Goal: Task Accomplishment & Management: Use online tool/utility

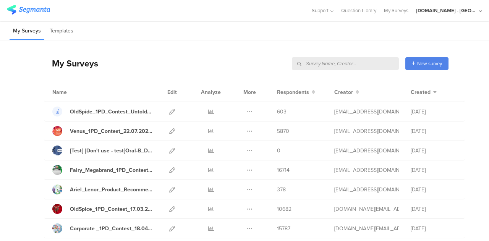
click at [356, 61] on input "text" at bounding box center [345, 63] width 107 height 13
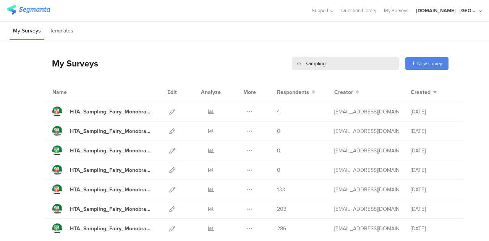
drag, startPoint x: 326, startPoint y: 61, endPoint x: 198, endPoint y: 71, distance: 127.8
click at [198, 71] on div "My Surveys sampling sampling New survey Start from scratch Choose from templates" at bounding box center [246, 63] width 404 height 31
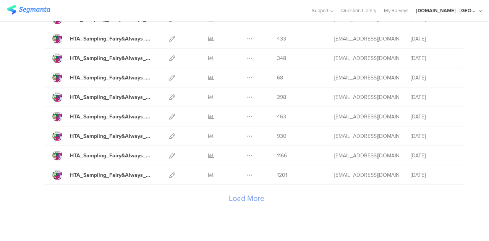
scroll to position [889, 0]
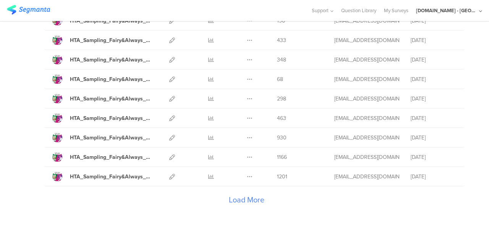
click at [239, 186] on div "Load More" at bounding box center [246, 201] width 404 height 31
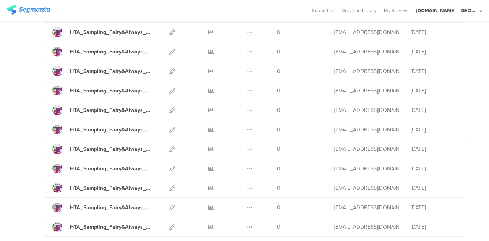
scroll to position [0, 0]
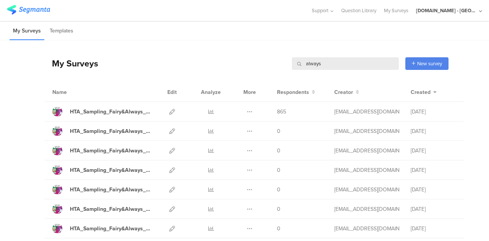
drag, startPoint x: 319, startPoint y: 67, endPoint x: 233, endPoint y: 66, distance: 86.3
click at [233, 66] on div "My Surveys always always New survey Start from scratch Choose from templates" at bounding box center [246, 63] width 404 height 31
type input "post sampling"
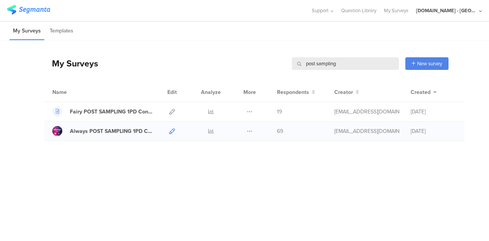
click at [170, 131] on icon at bounding box center [172, 131] width 6 height 6
drag, startPoint x: 350, startPoint y: 63, endPoint x: 262, endPoint y: 69, distance: 88.7
click at [262, 69] on div "My Surveys post sampling post sampling New survey Start from scratch Choose fro…" at bounding box center [246, 63] width 404 height 31
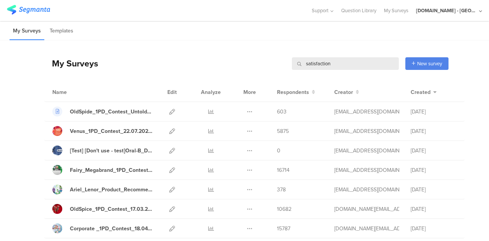
type input "satisfaction"
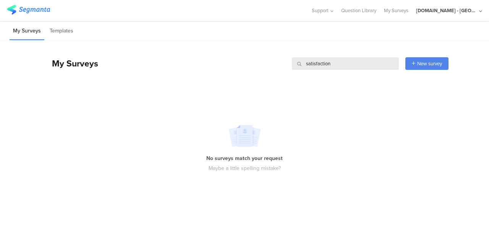
drag, startPoint x: 338, startPoint y: 68, endPoint x: 278, endPoint y: 66, distance: 60.0
click at [278, 66] on div "My Surveys satisfaction satisfaction New survey Start from scratch Choose from …" at bounding box center [246, 63] width 404 height 31
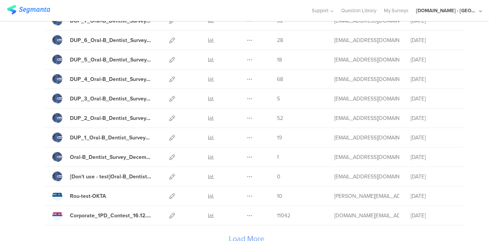
scroll to position [908, 0]
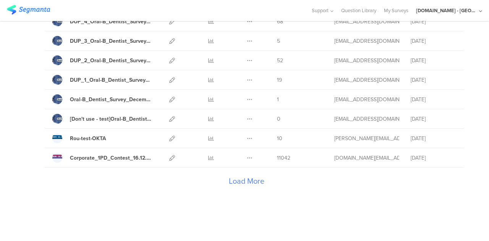
click at [245, 176] on div "Load More" at bounding box center [246, 183] width 404 height 31
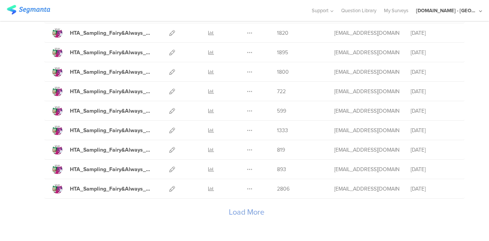
scroll to position [1847, 0]
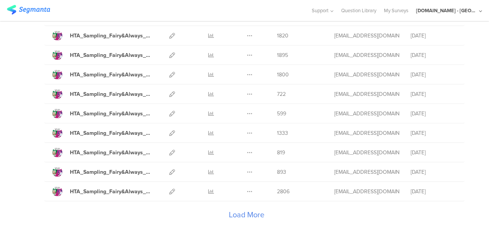
click at [250, 203] on div "Load More" at bounding box center [246, 216] width 404 height 31
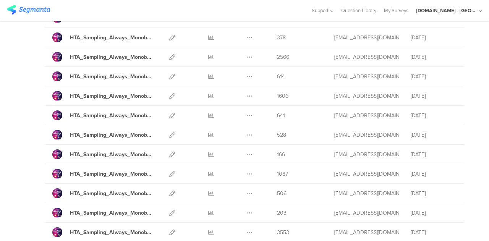
scroll to position [2602, 0]
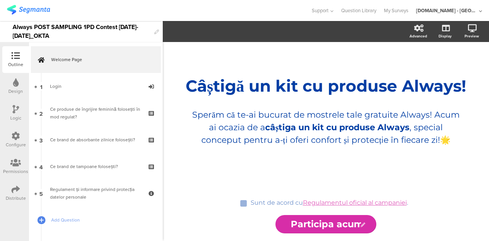
click at [18, 191] on icon at bounding box center [15, 189] width 8 height 8
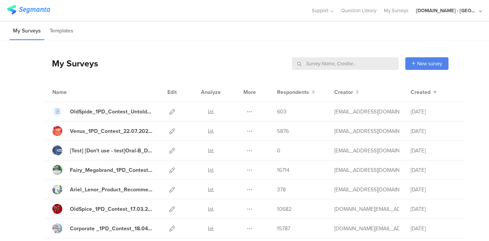
click at [363, 63] on input "text" at bounding box center [345, 63] width 107 height 13
type input "after"
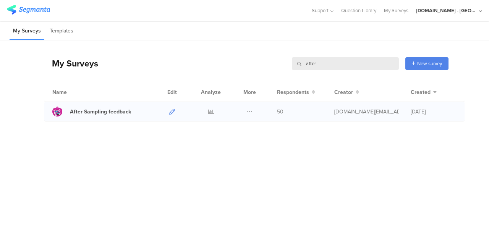
click at [170, 113] on icon at bounding box center [172, 112] width 6 height 6
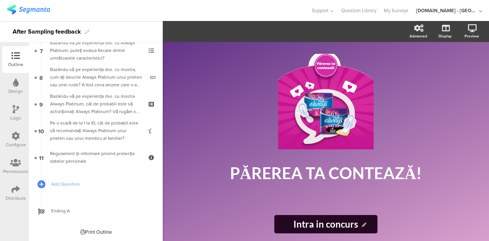
scroll to position [196, 0]
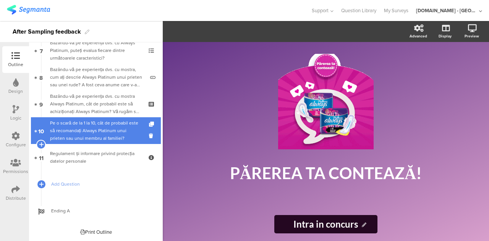
click at [98, 131] on div "Pe o scară de la 1 la 10, cât de probabil este să recomandați Always Platinum u…" at bounding box center [95, 130] width 91 height 23
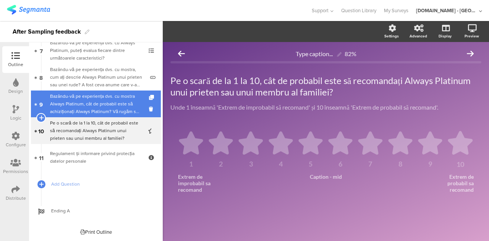
click at [84, 111] on div "Bazându-vă pe experiența dvs. cu mostra Always Platinum, cât de probabil este s…" at bounding box center [95, 103] width 91 height 23
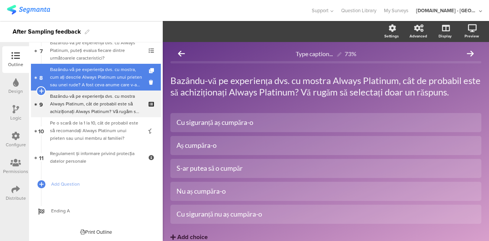
click at [97, 78] on div "Bazându-vă pe experiența dvs. cu mostra, cum ați descrie Always Platinum unui p…" at bounding box center [97, 77] width 94 height 23
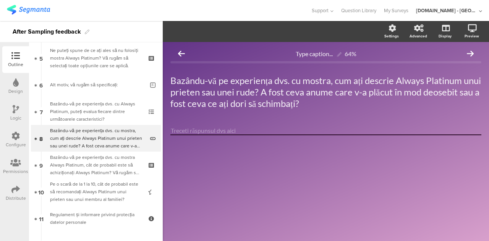
scroll to position [120, 0]
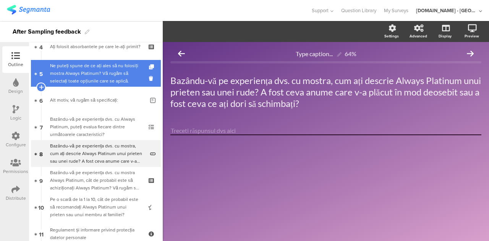
click at [88, 76] on div "Ne puteți spune de ce ați ales să nu folosiți mostra Always Platinum? Vă rugăm …" at bounding box center [95, 73] width 91 height 23
